Goal: Communication & Community: Answer question/provide support

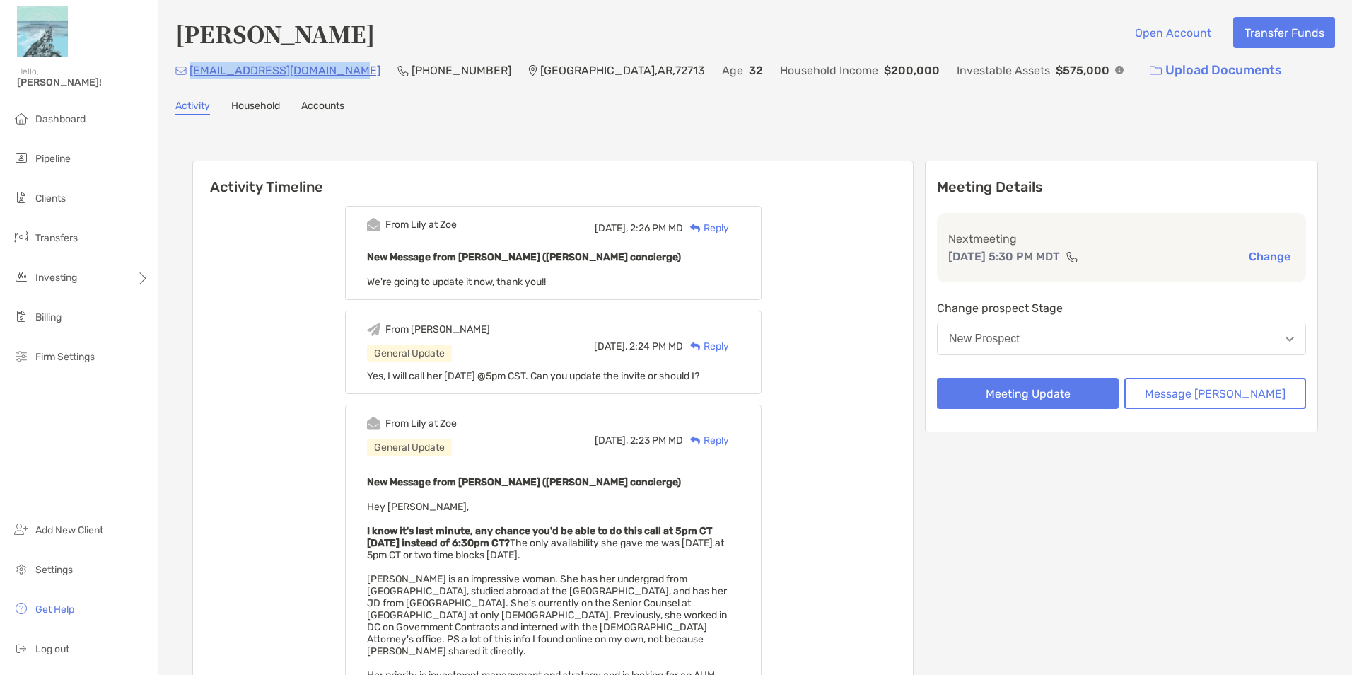
drag, startPoint x: 352, startPoint y: 74, endPoint x: 191, endPoint y: 81, distance: 160.7
click at [191, 81] on div "[EMAIL_ADDRESS][DOMAIN_NAME] (510) 501-[GEOGRAPHIC_DATA] Age [DEMOGRAPHIC_DATA]…" at bounding box center [755, 70] width 1160 height 30
copy p "[EMAIL_ADDRESS][DOMAIN_NAME]"
click at [729, 226] on div "Reply" at bounding box center [706, 228] width 46 height 15
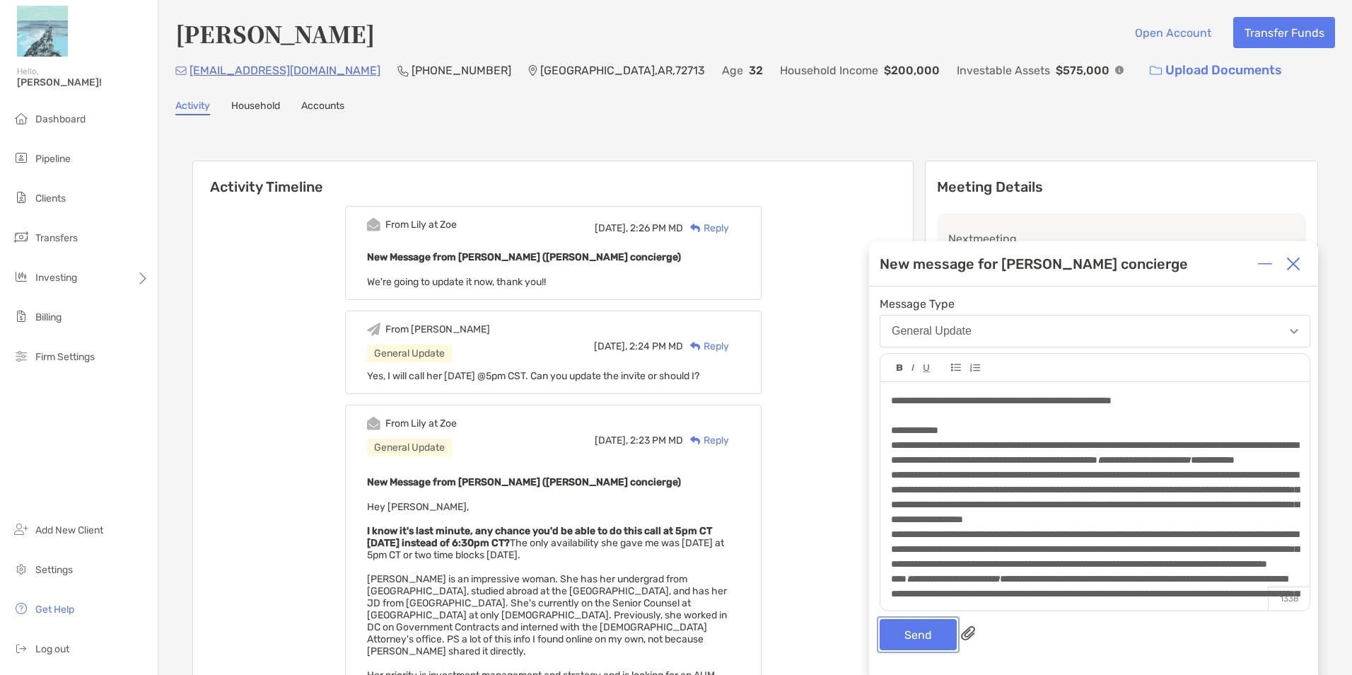
click at [911, 635] on button "Send" at bounding box center [918, 634] width 77 height 31
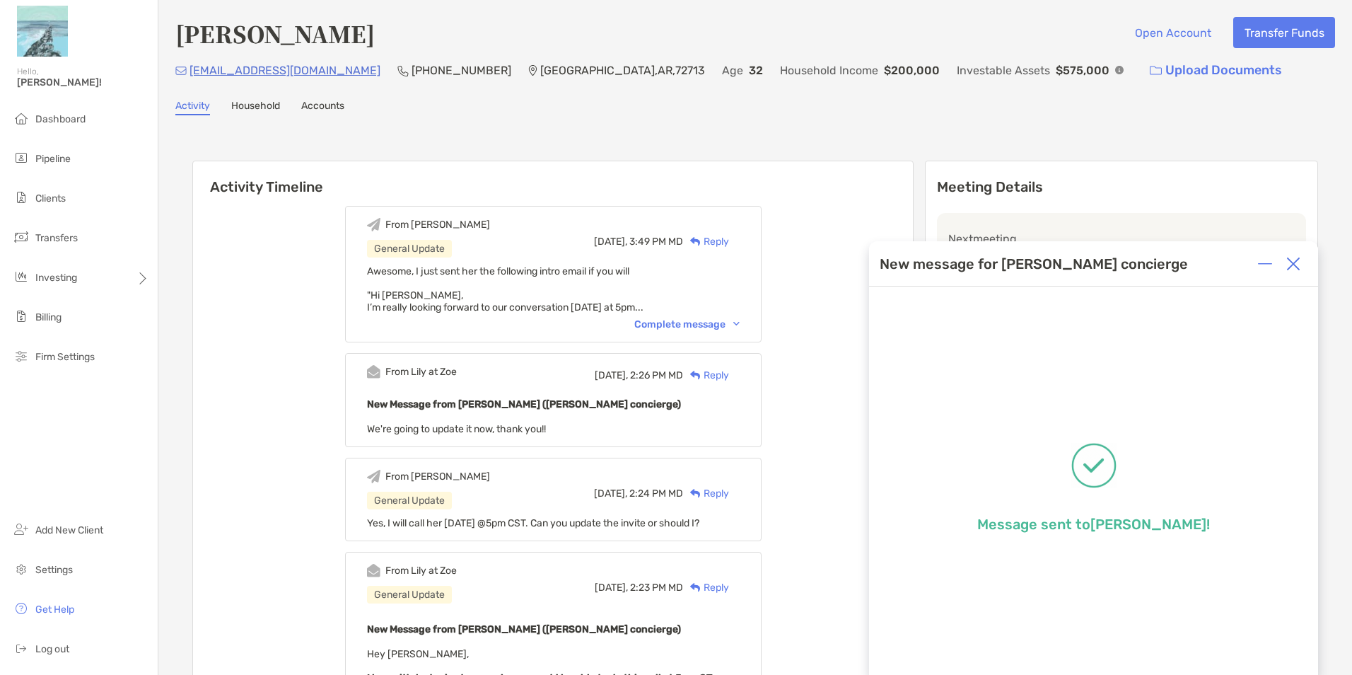
click at [1291, 270] on img at bounding box center [1293, 264] width 14 height 14
